Goal: Information Seeking & Learning: Learn about a topic

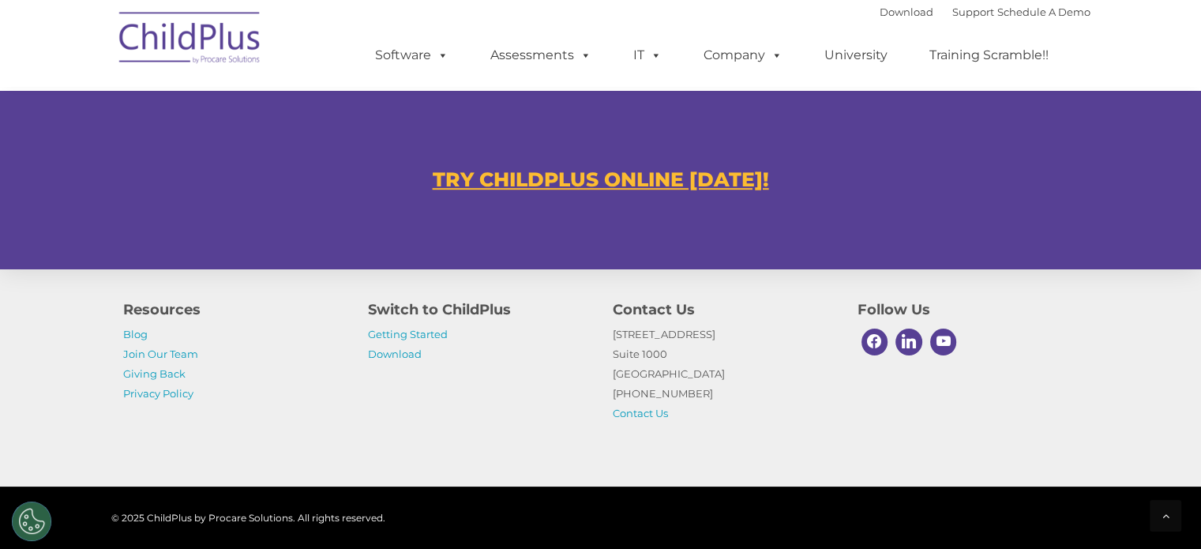
scroll to position [948, 0]
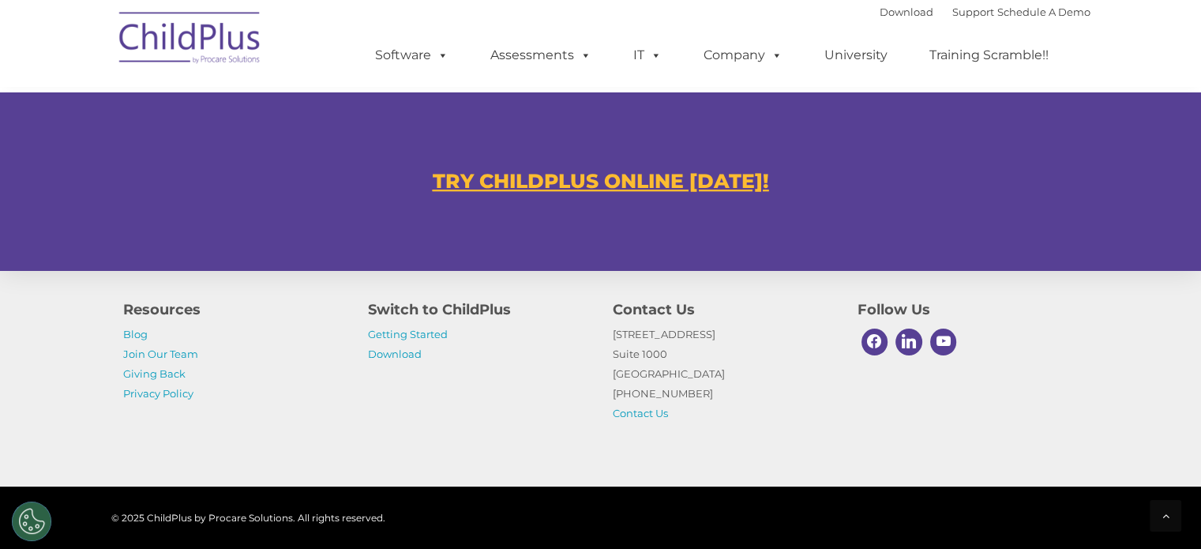
click at [624, 179] on u "TRY CHILDPLUS ONLINE [DATE]!" at bounding box center [601, 181] width 336 height 24
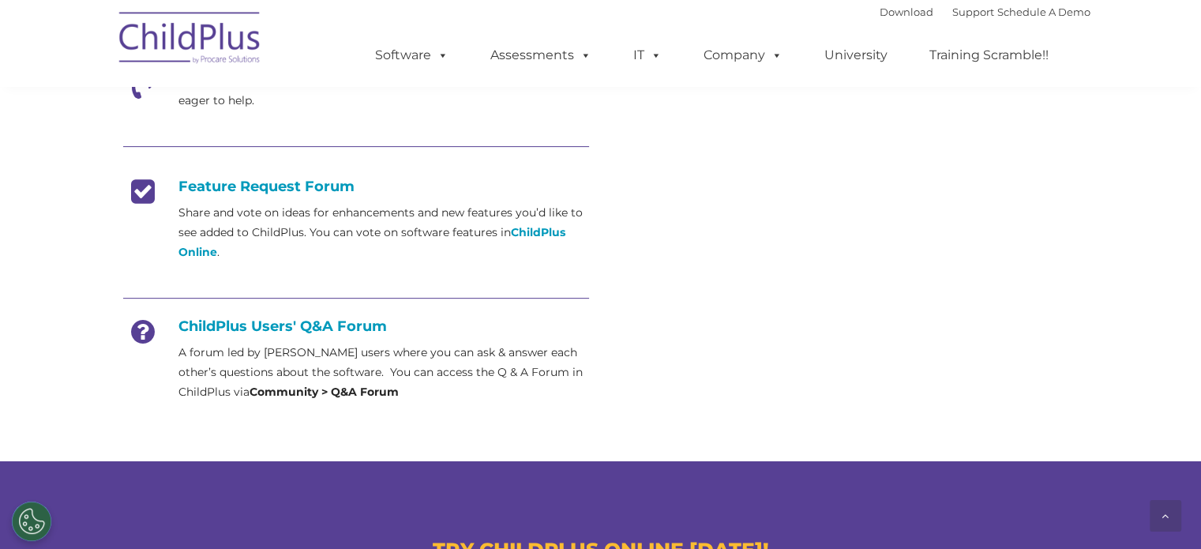
scroll to position [575, 0]
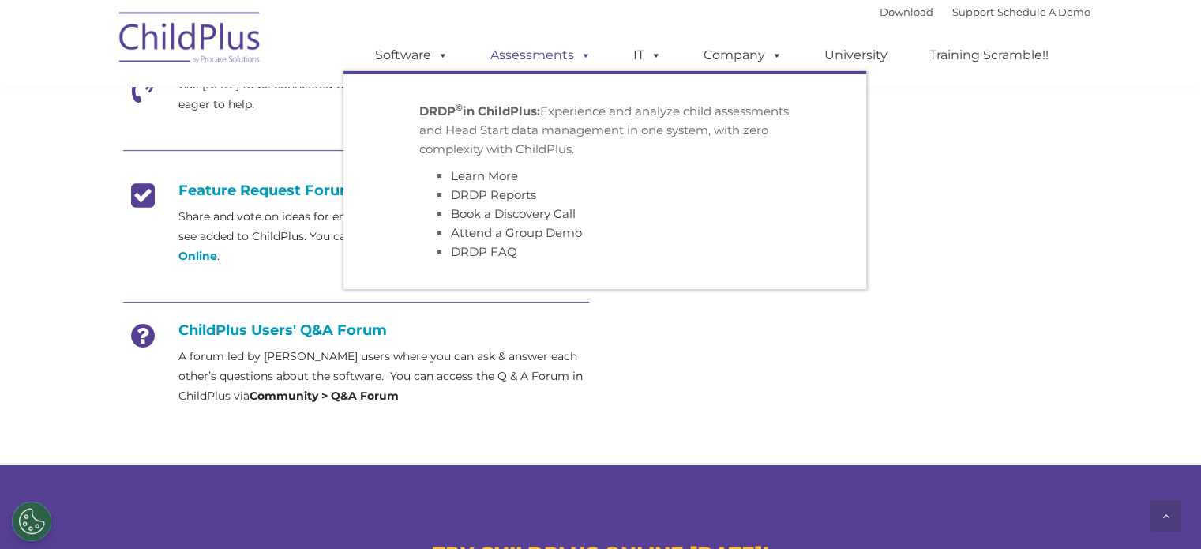
click at [562, 58] on link "Assessments" at bounding box center [541, 55] width 133 height 32
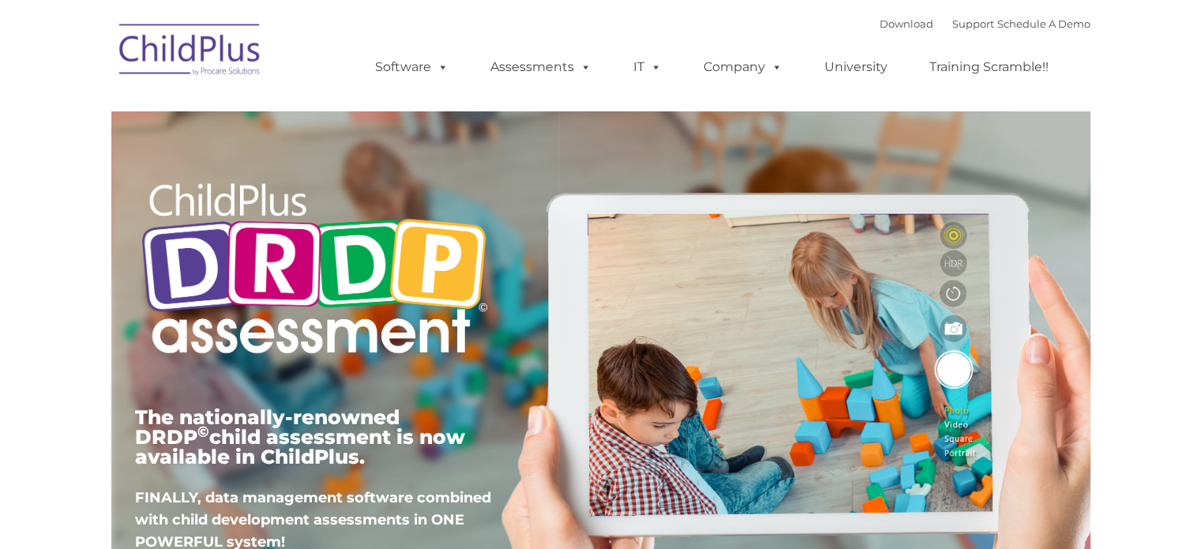
click at [940, 232] on div "The nationally-renowned DRDP © child assessment is now available in ChildPlus. …" at bounding box center [601, 365] width 956 height 565
type input ""
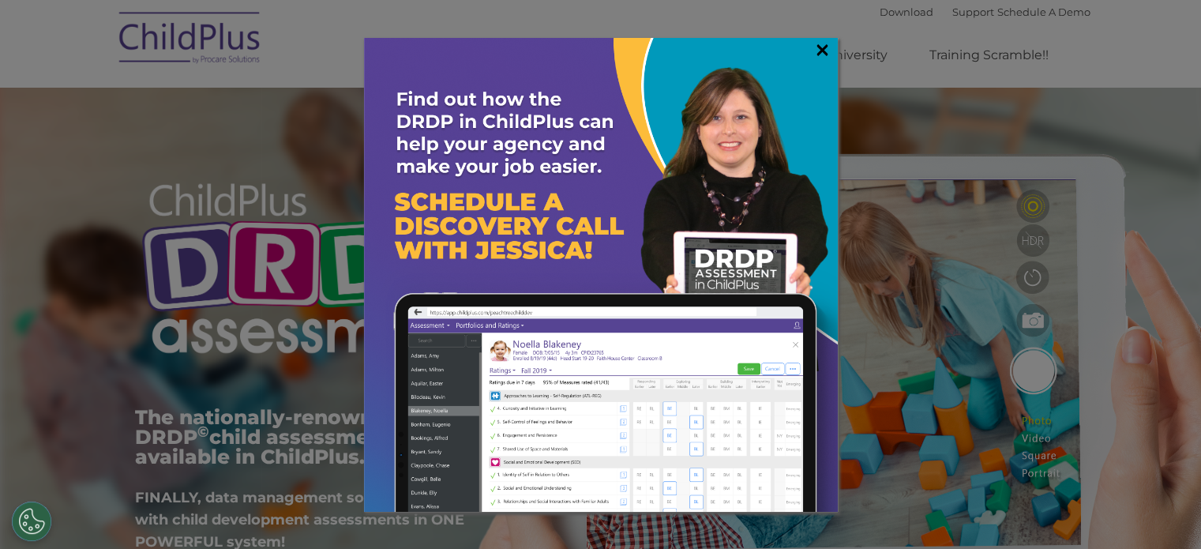
click at [818, 48] on link "×" at bounding box center [823, 50] width 18 height 16
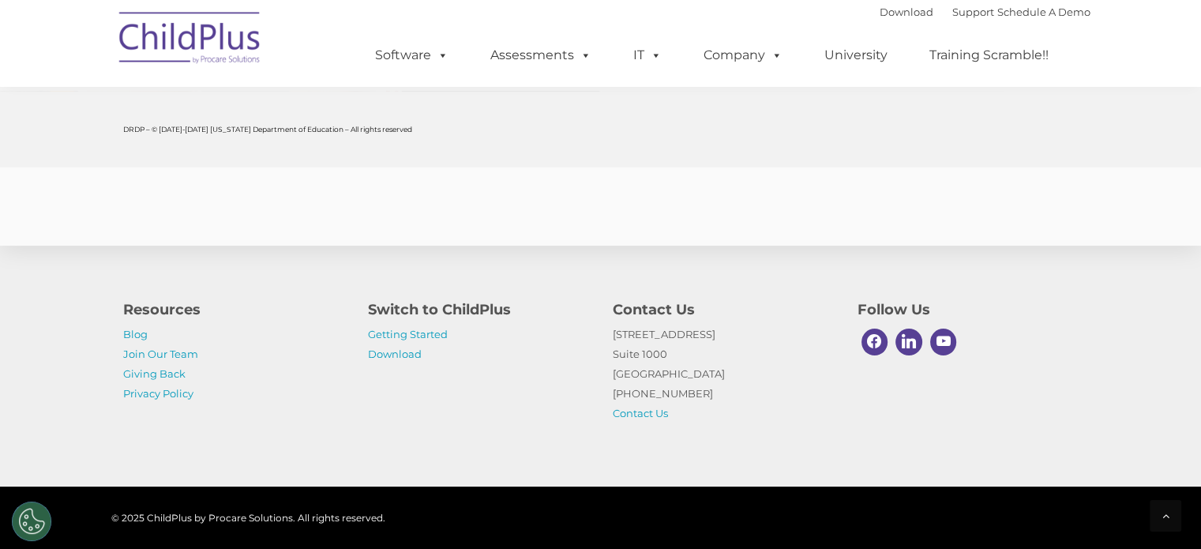
scroll to position [6272, 0]
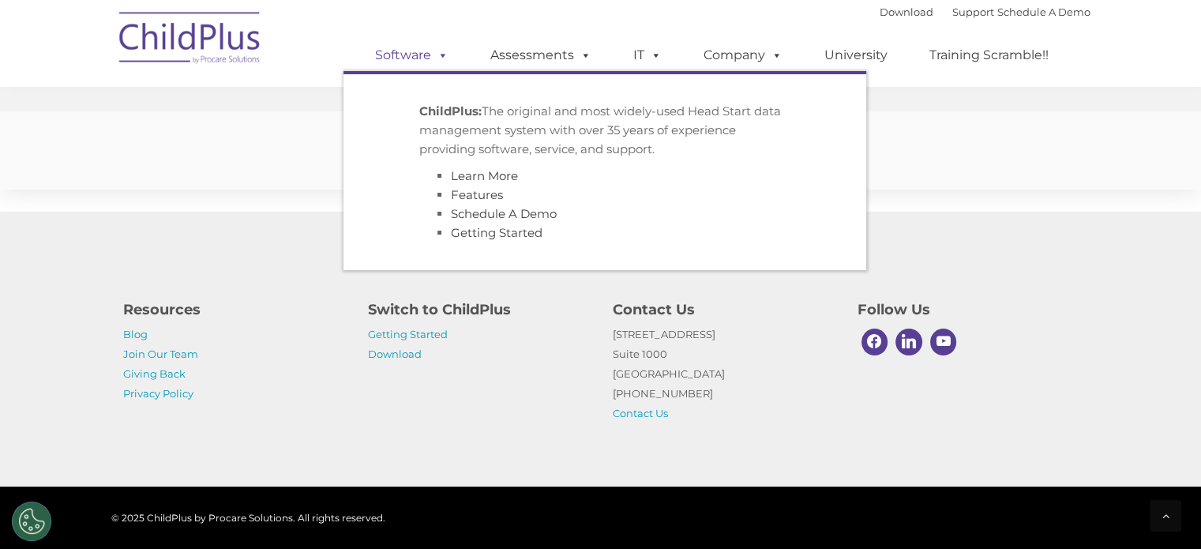
click at [430, 58] on link "Software" at bounding box center [411, 55] width 105 height 32
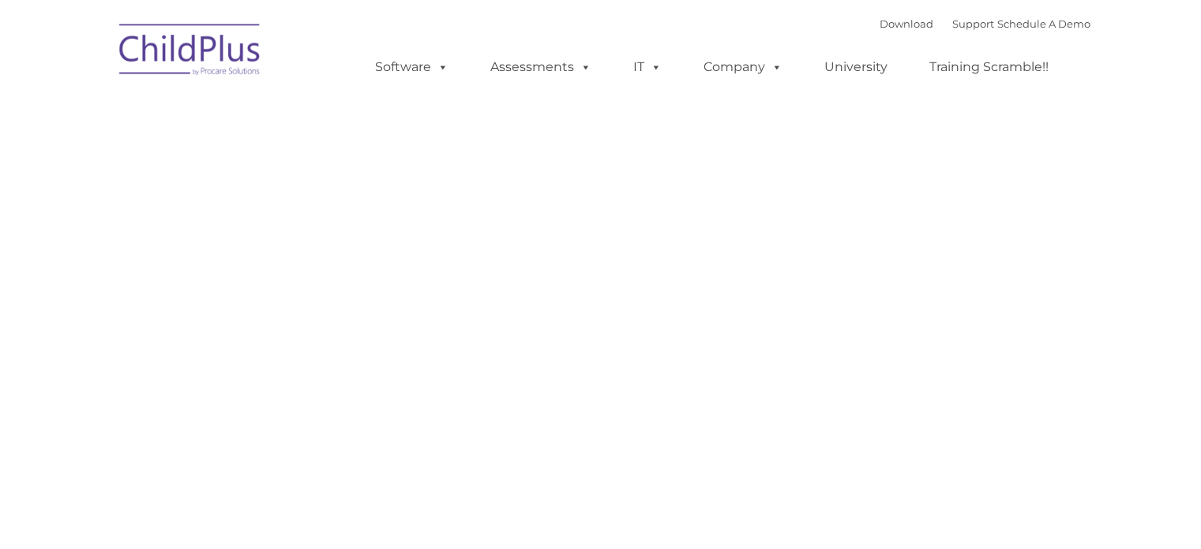
type input ""
